Goal: Check status

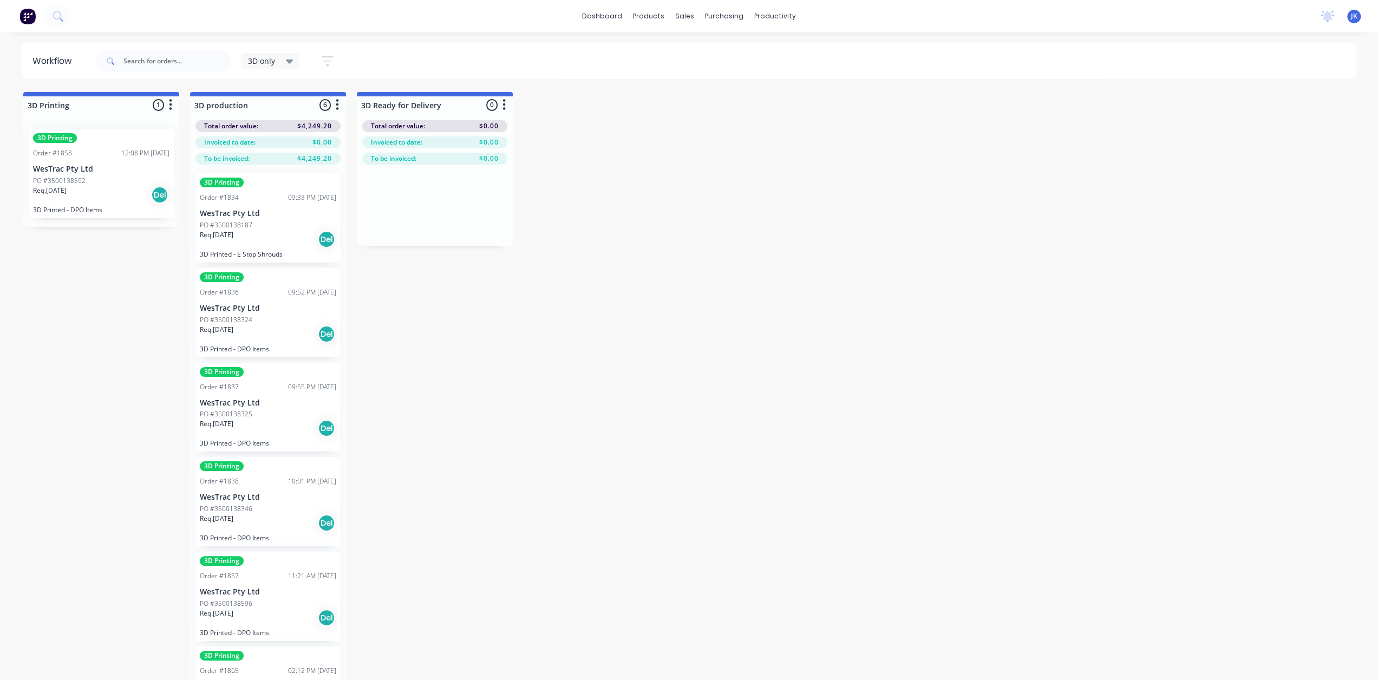
click at [83, 176] on p "PO #3500138592" at bounding box center [59, 181] width 53 height 10
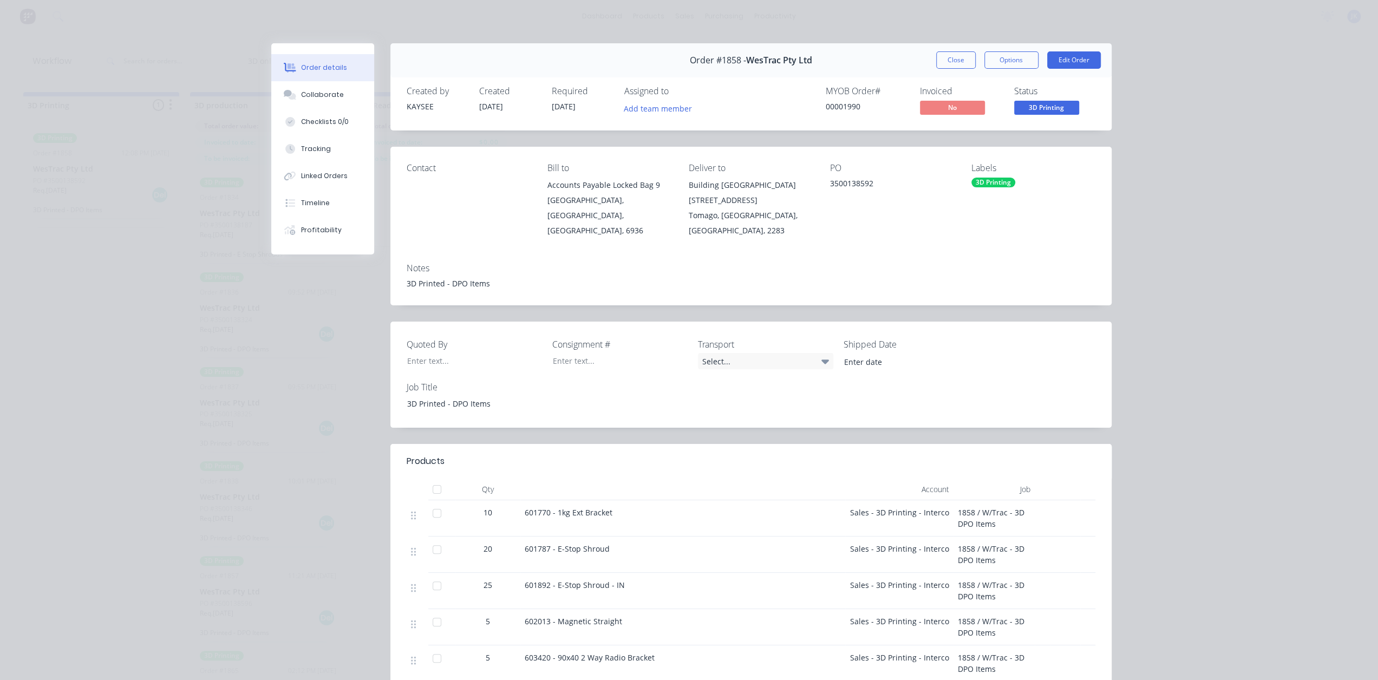
click at [958, 66] on button "Close" at bounding box center [956, 59] width 40 height 17
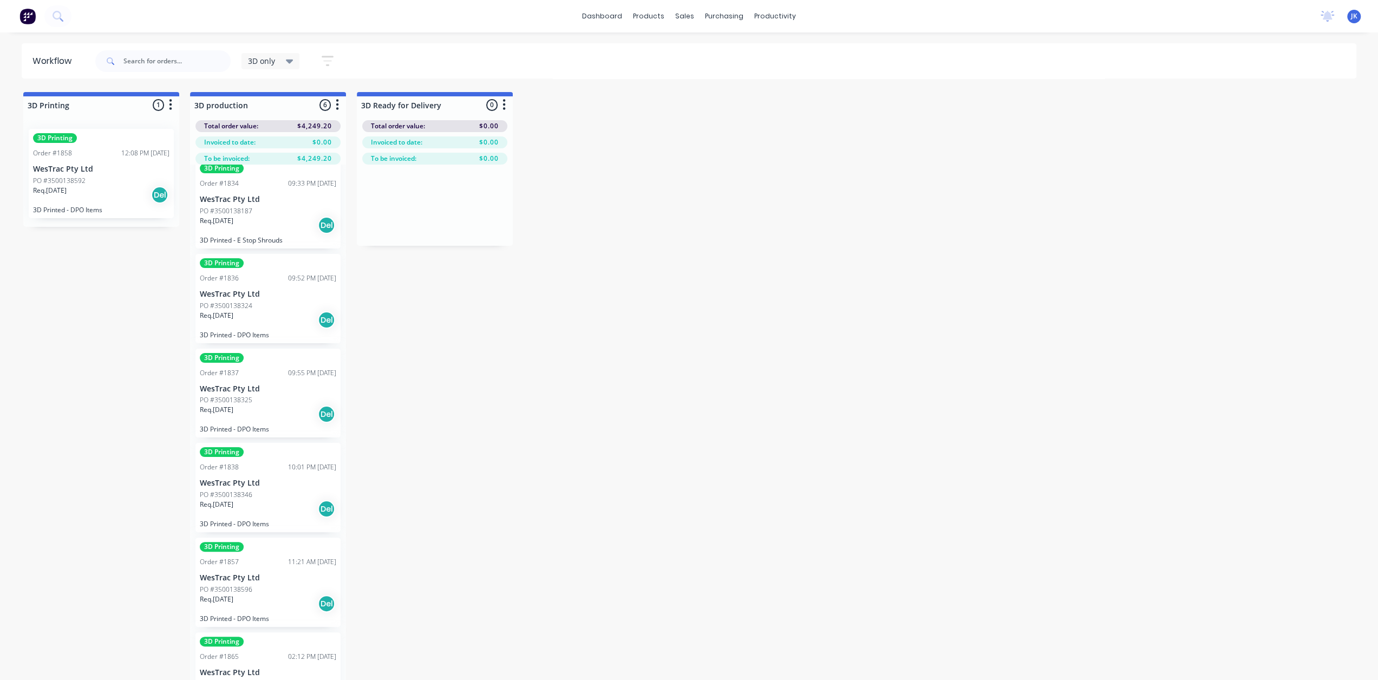
scroll to position [21, 0]
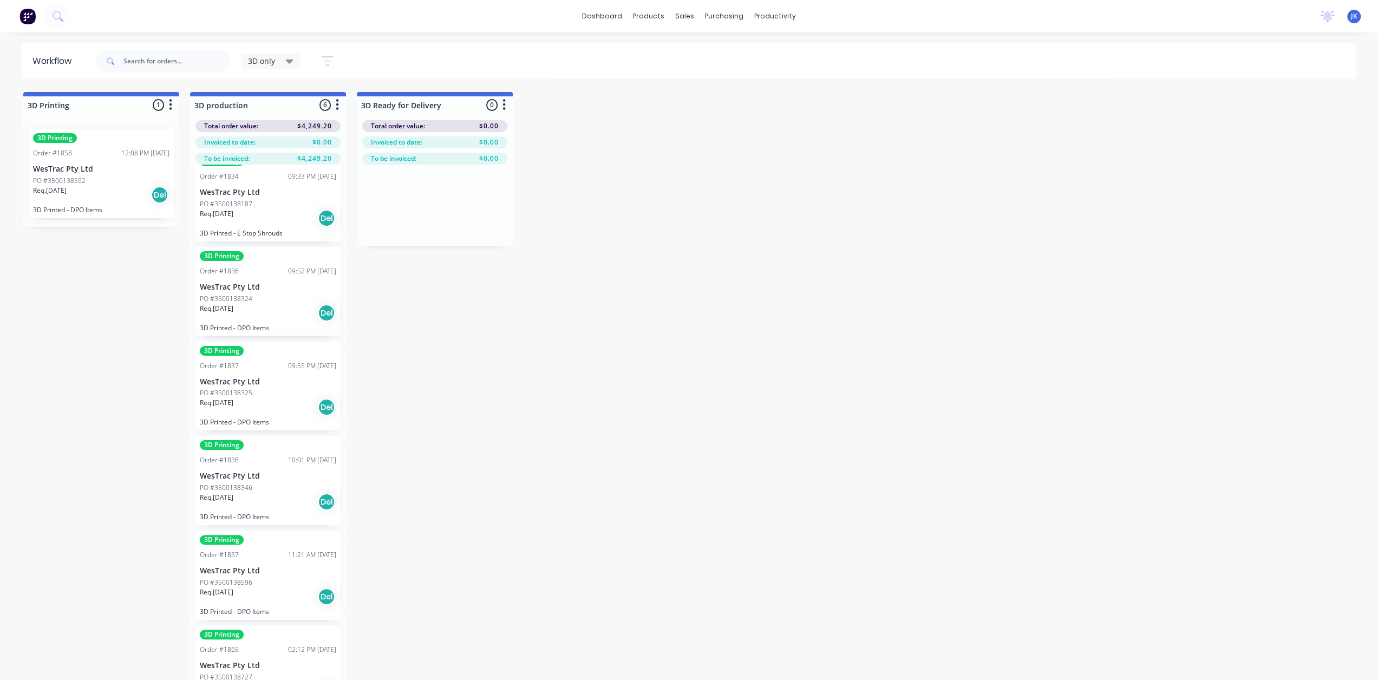
click at [265, 652] on div "Order #1865 02:12 PM 09/09/25" at bounding box center [268, 650] width 136 height 10
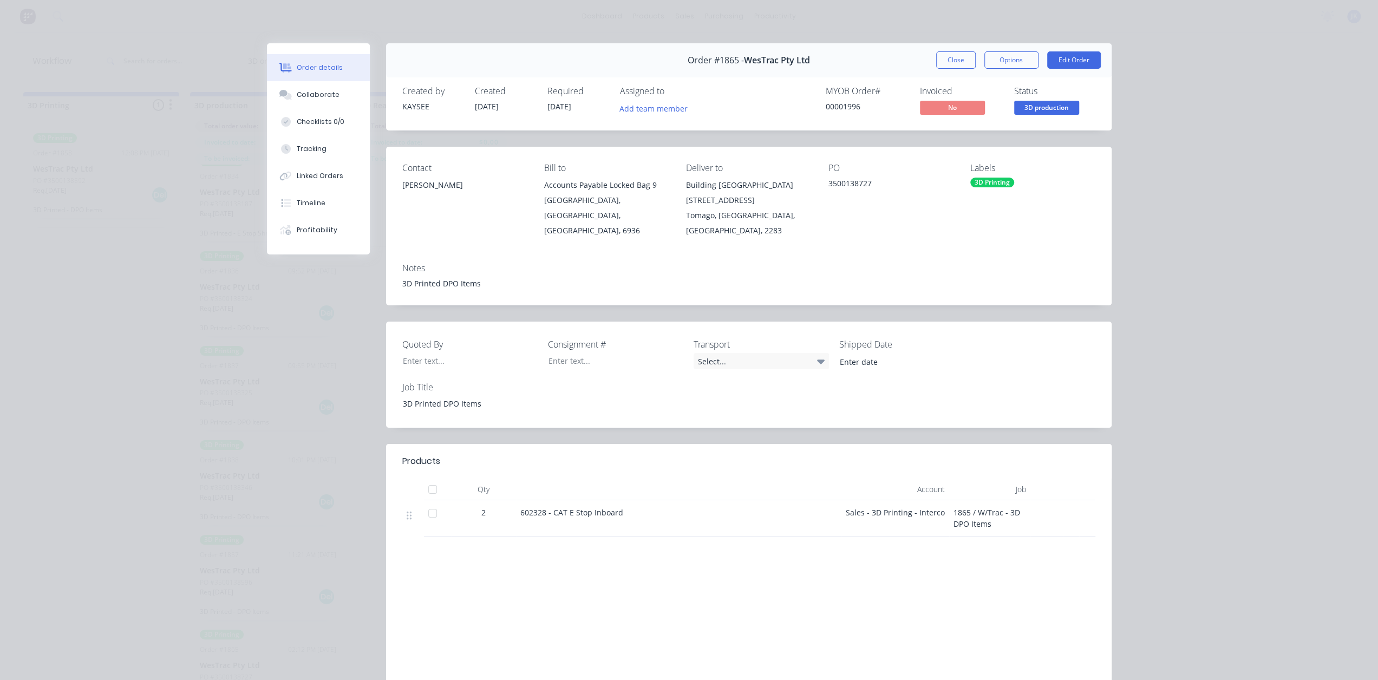
click at [942, 62] on button "Close" at bounding box center [956, 59] width 40 height 17
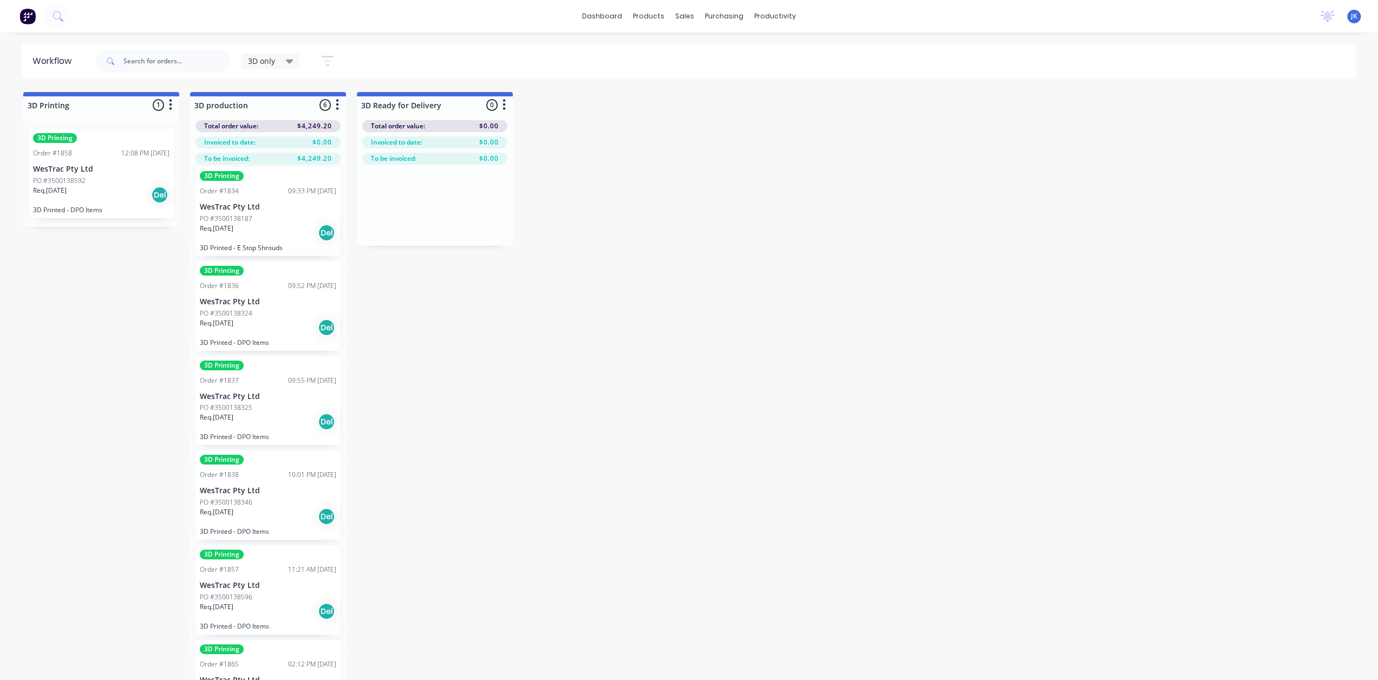
scroll to position [0, 0]
